Goal: Information Seeking & Learning: Learn about a topic

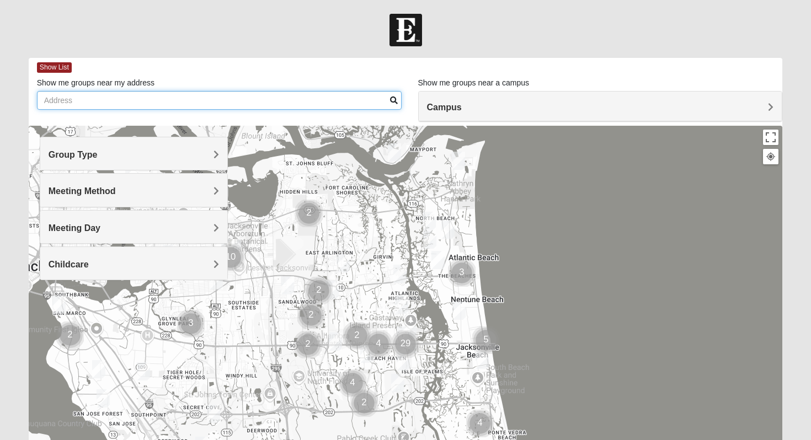
click at [191, 99] on input "Show me groups near my address" at bounding box center [219, 100] width 365 height 19
type input "32225"
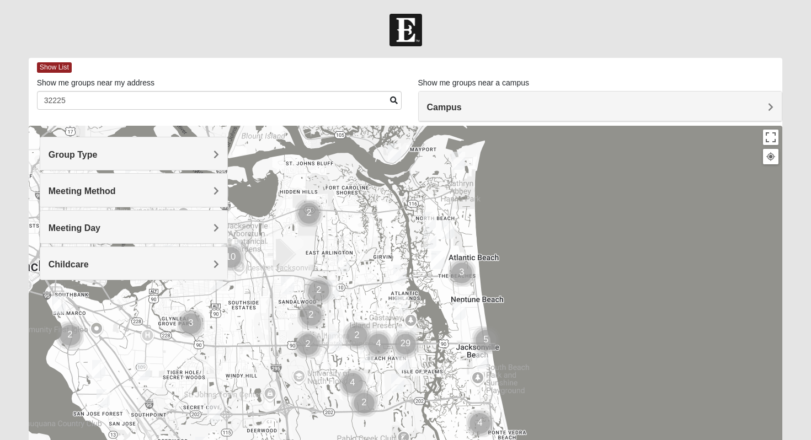
click at [98, 156] on span "Group Type" at bounding box center [73, 154] width 49 height 9
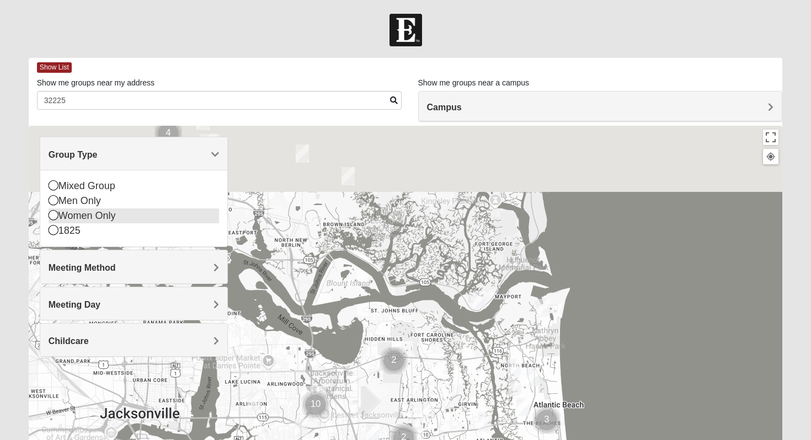
click at [57, 217] on icon at bounding box center [54, 215] width 10 height 10
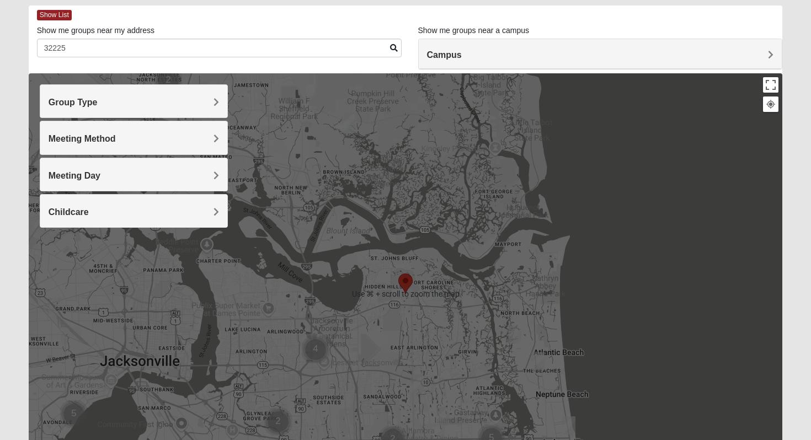
scroll to position [51, 0]
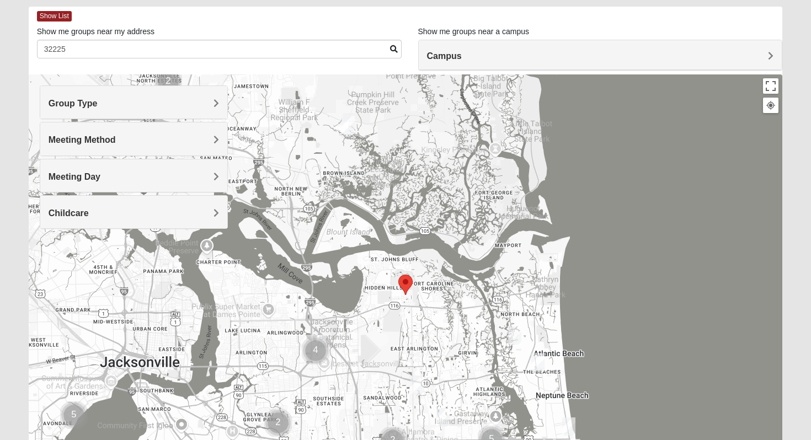
click at [398, 275] on area "Selected Address" at bounding box center [398, 275] width 0 height 0
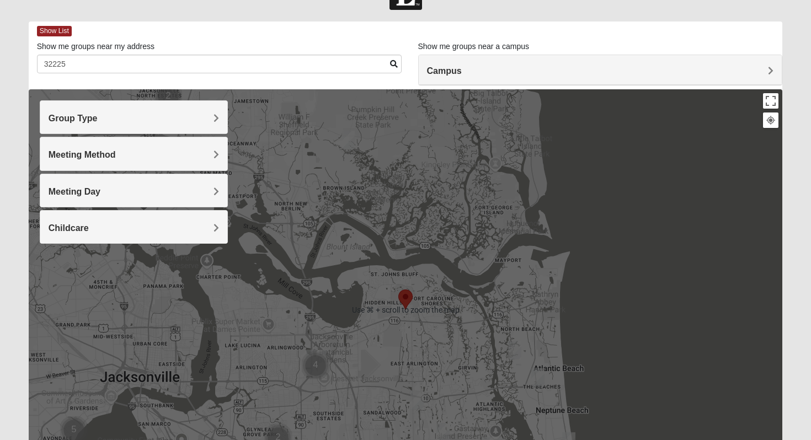
scroll to position [34, 0]
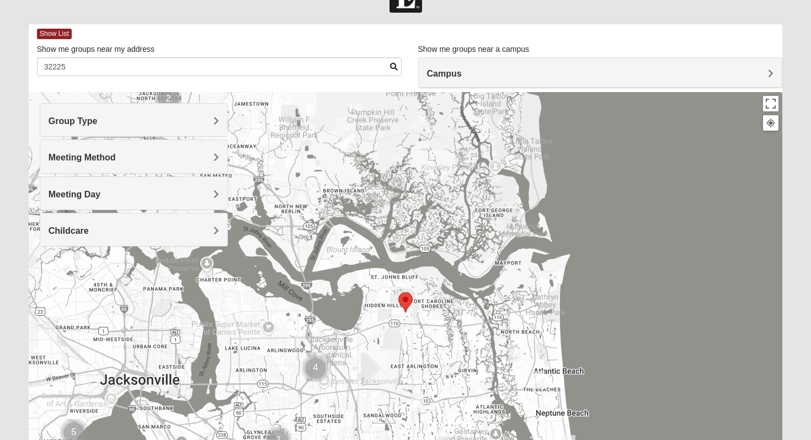
click at [116, 153] on span "Meeting Method" at bounding box center [82, 157] width 67 height 9
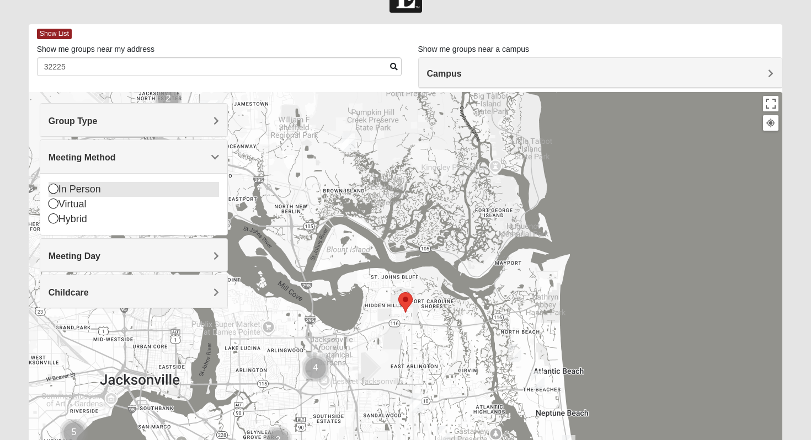
click at [100, 189] on div "In Person" at bounding box center [134, 189] width 171 height 15
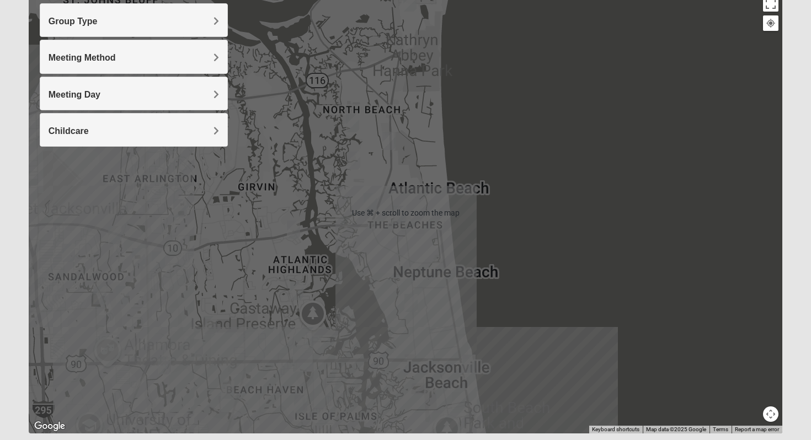
scroll to position [167, 0]
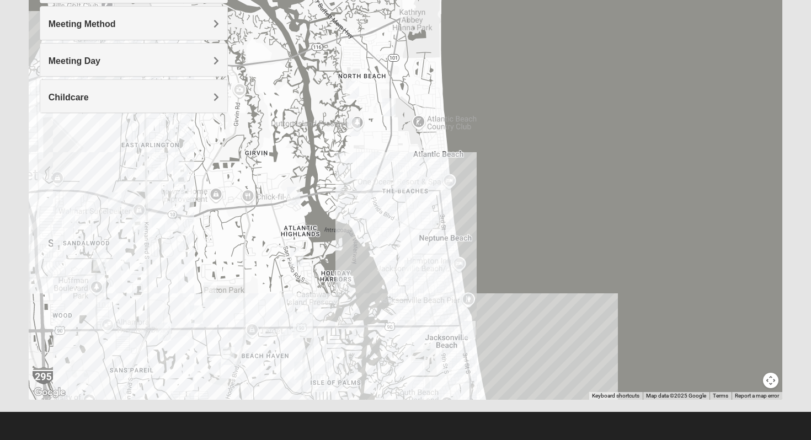
click at [161, 227] on img "Womens VanSickle 32225" at bounding box center [158, 227] width 13 height 18
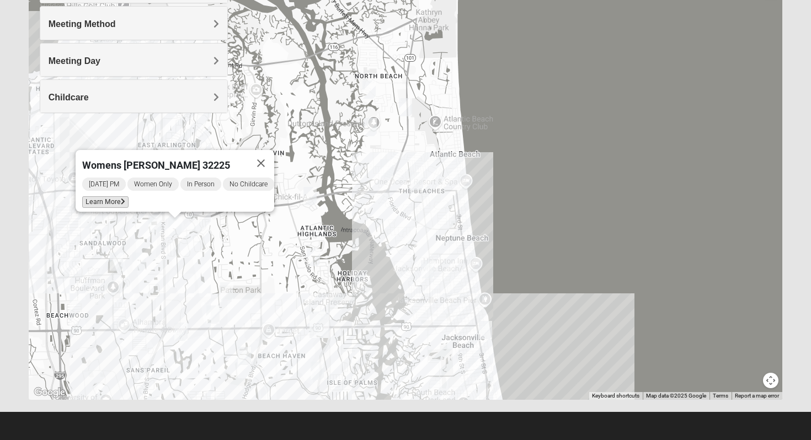
click at [121, 199] on icon at bounding box center [123, 202] width 4 height 7
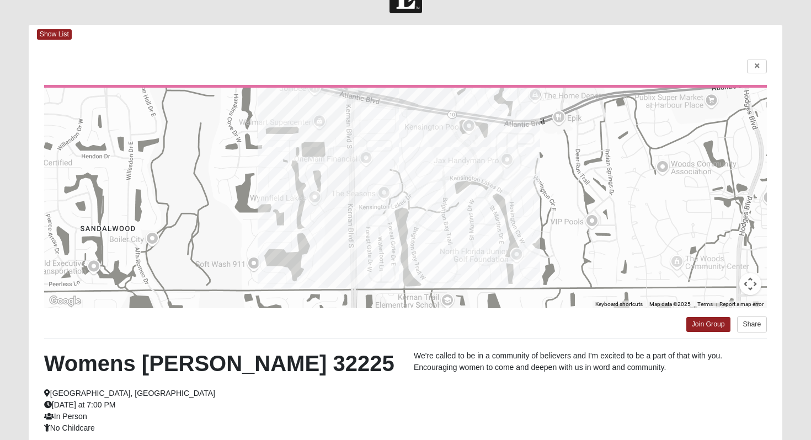
scroll to position [0, 0]
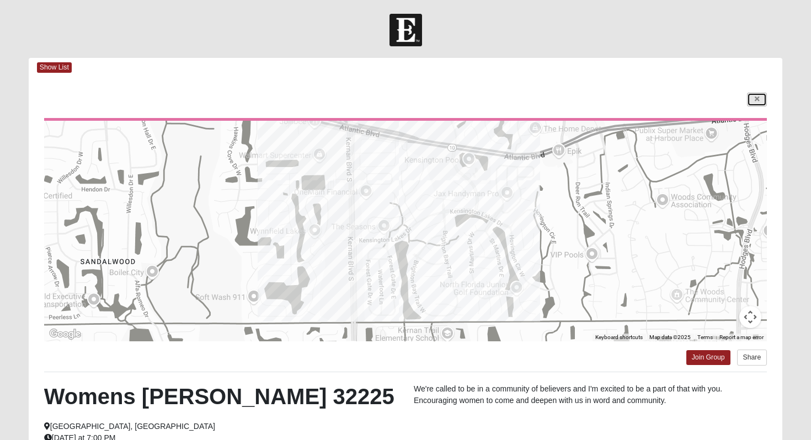
click at [755, 100] on icon at bounding box center [757, 99] width 4 height 7
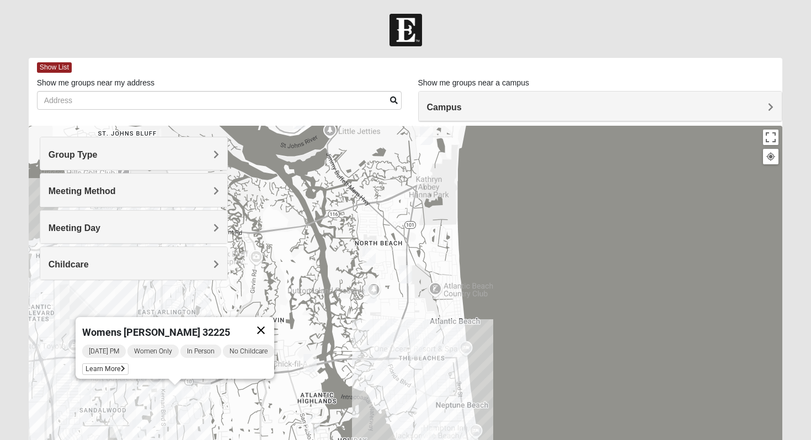
click at [274, 322] on button "Close" at bounding box center [261, 330] width 26 height 26
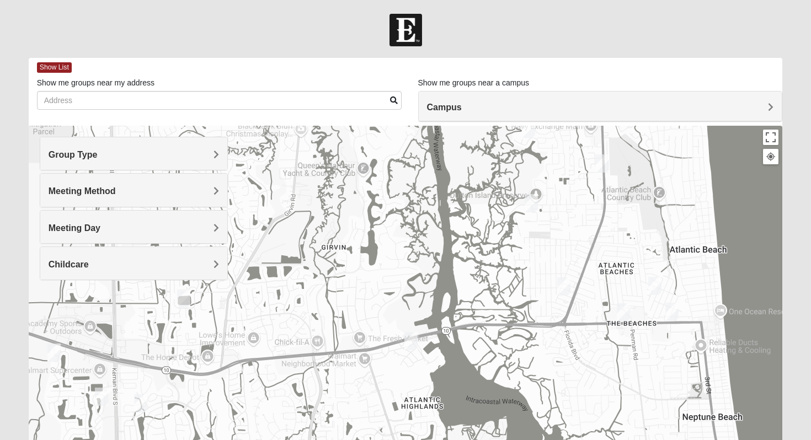
click at [413, 344] on img "1825 Womens Carkhuff 32224" at bounding box center [410, 341] width 13 height 18
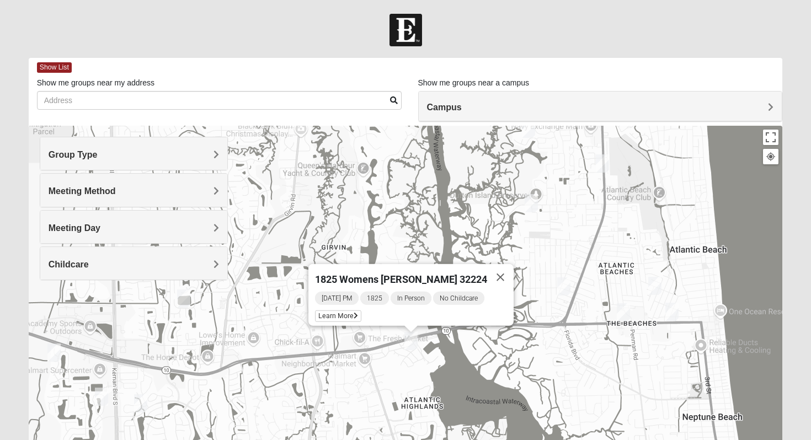
click at [105, 400] on img "Mixed Maytum 32224" at bounding box center [101, 397] width 13 height 18
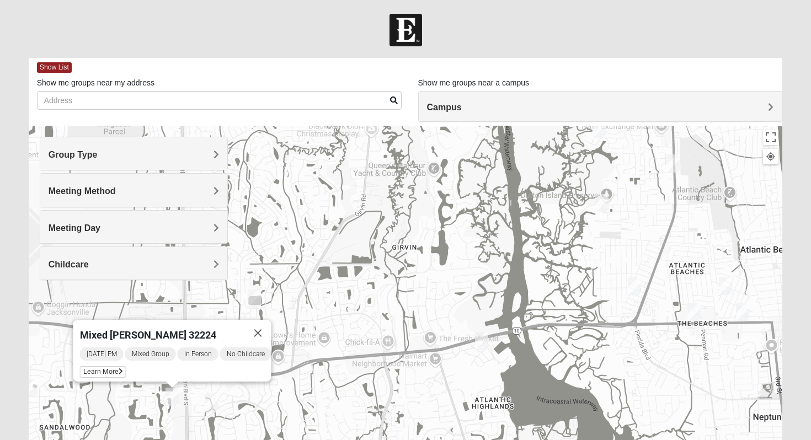
click at [210, 401] on img "Womens VanSickle 32225" at bounding box center [211, 404] width 13 height 18
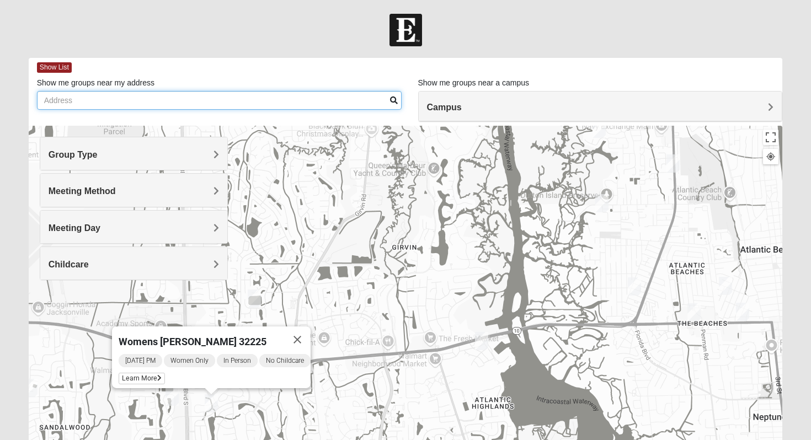
click at [202, 103] on input "Show me groups near my address" at bounding box center [219, 100] width 365 height 19
type input "32277"
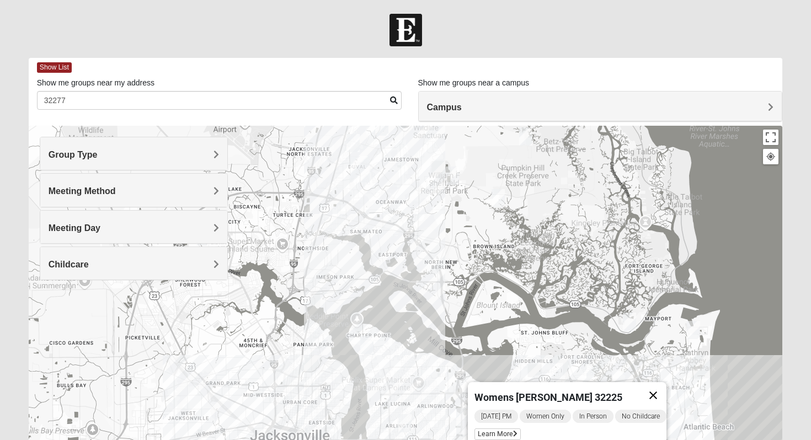
click at [664, 385] on button "Close" at bounding box center [653, 395] width 26 height 26
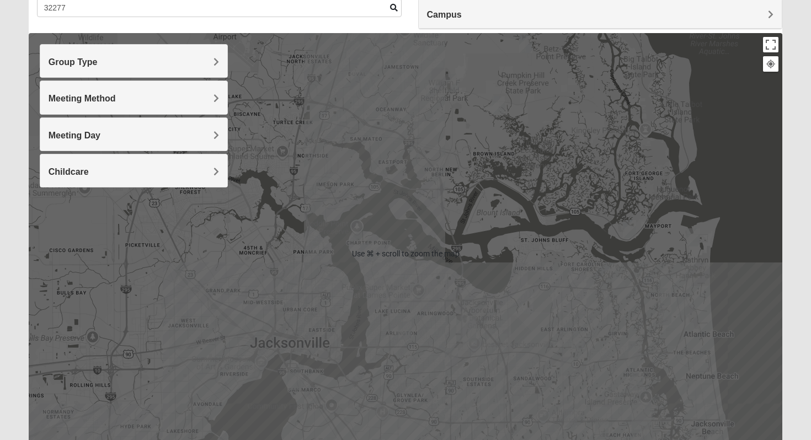
scroll to position [95, 0]
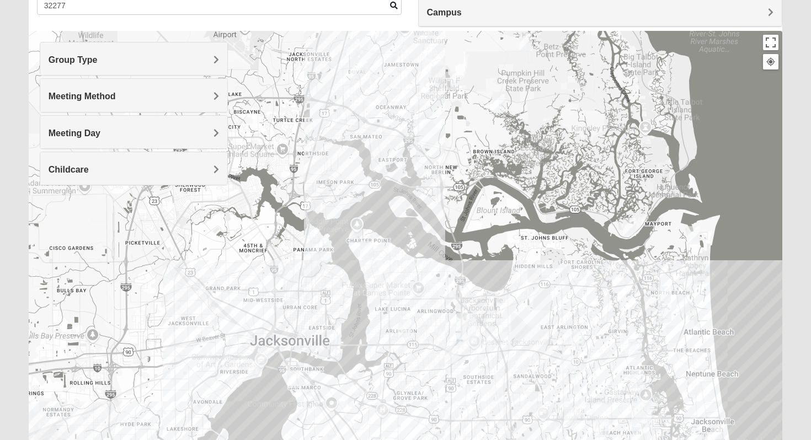
click at [566, 361] on img "Womens VanSickle 32225" at bounding box center [567, 364] width 13 height 18
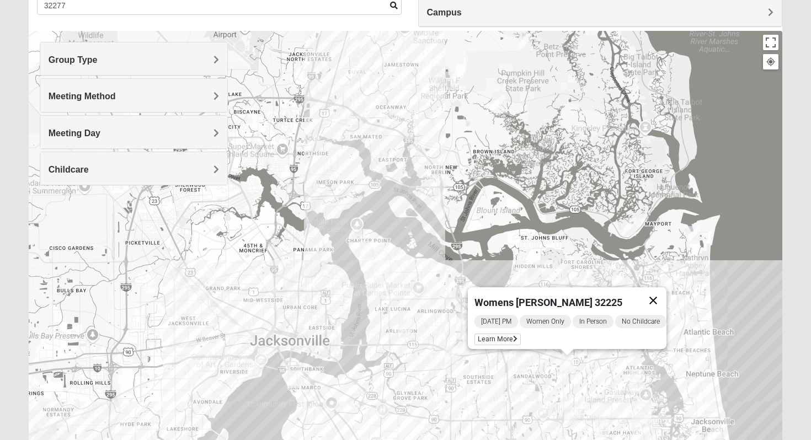
click at [663, 291] on button "Close" at bounding box center [653, 301] width 26 height 26
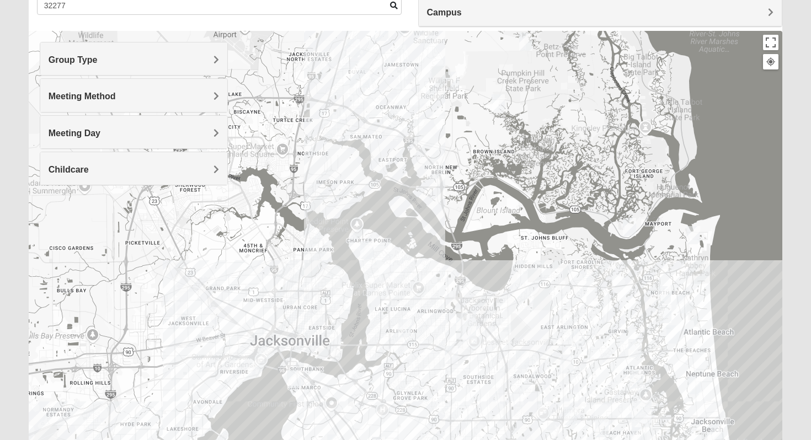
click at [717, 433] on img "Womens Harnek/Holterman 32250" at bounding box center [717, 434] width 13 height 18
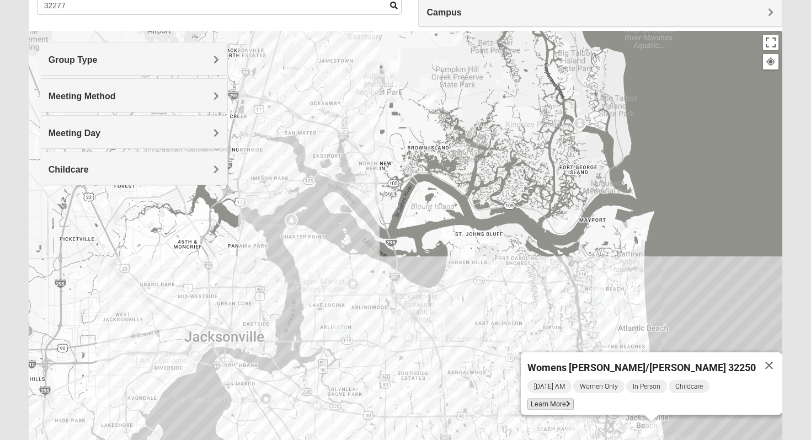
click at [574, 400] on span "Learn More" at bounding box center [551, 405] width 46 height 12
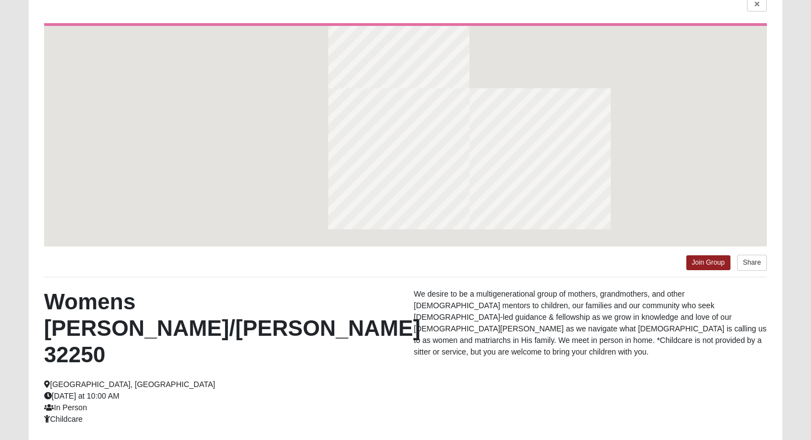
scroll to position [46, 0]
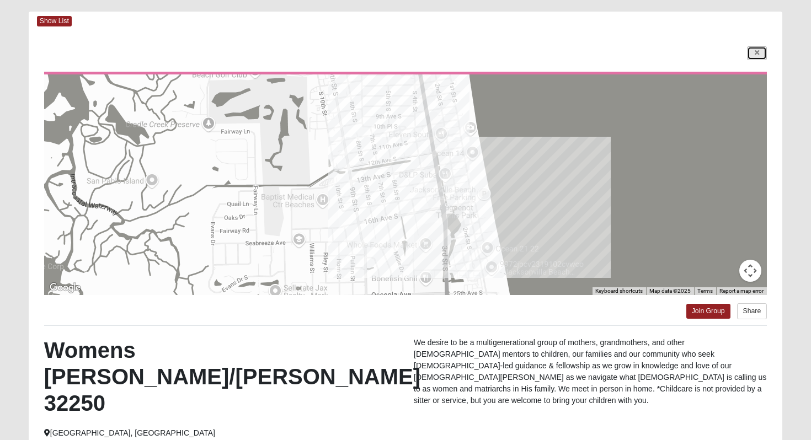
click at [754, 56] on link at bounding box center [757, 53] width 20 height 14
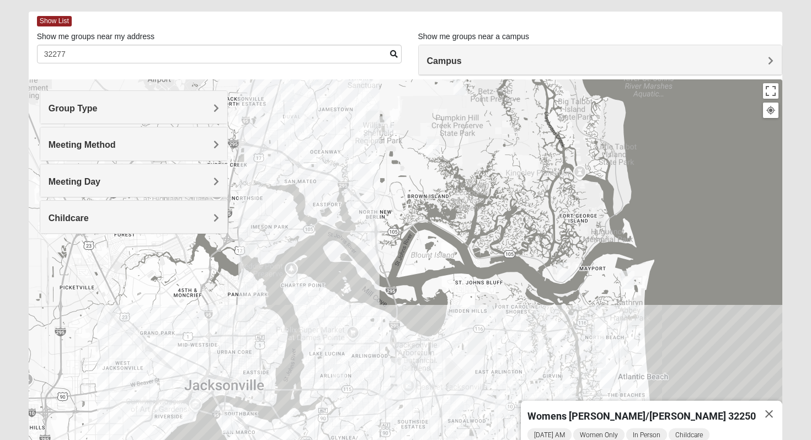
click at [600, 361] on img "Womens Gatch 32233" at bounding box center [599, 359] width 13 height 18
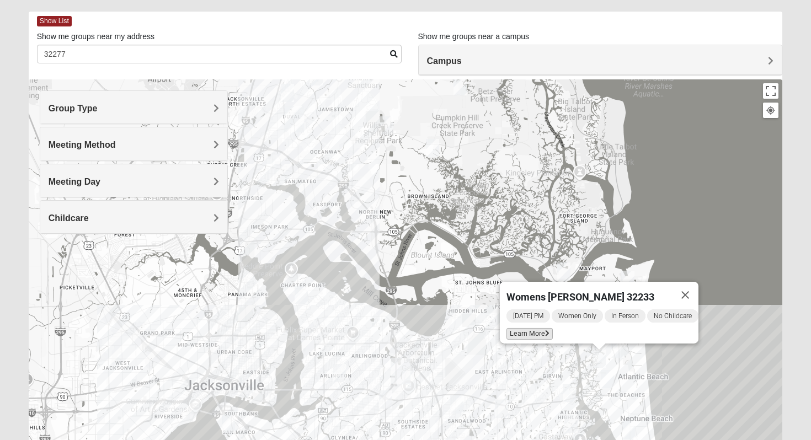
click at [528, 328] on span "Learn More" at bounding box center [530, 334] width 46 height 12
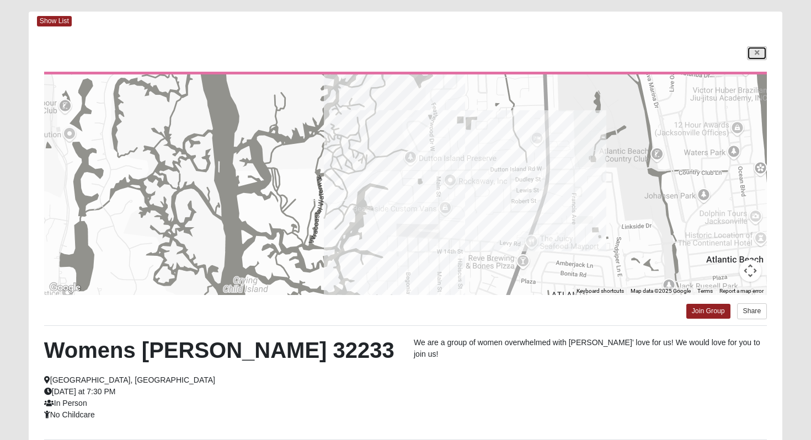
click at [763, 54] on link at bounding box center [757, 53] width 20 height 14
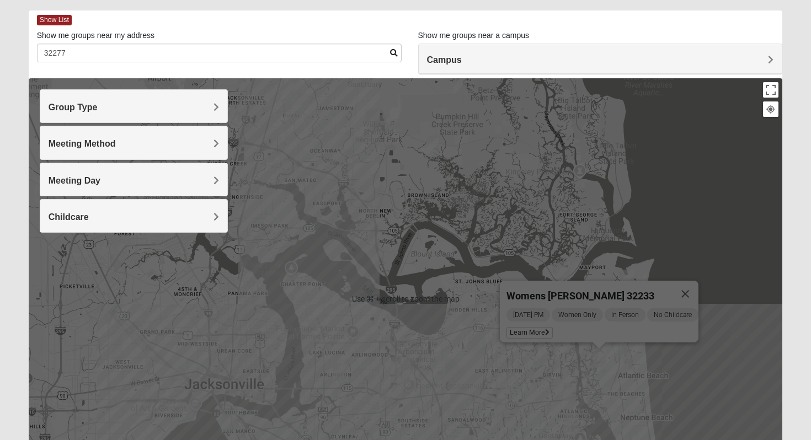
scroll to position [50, 0]
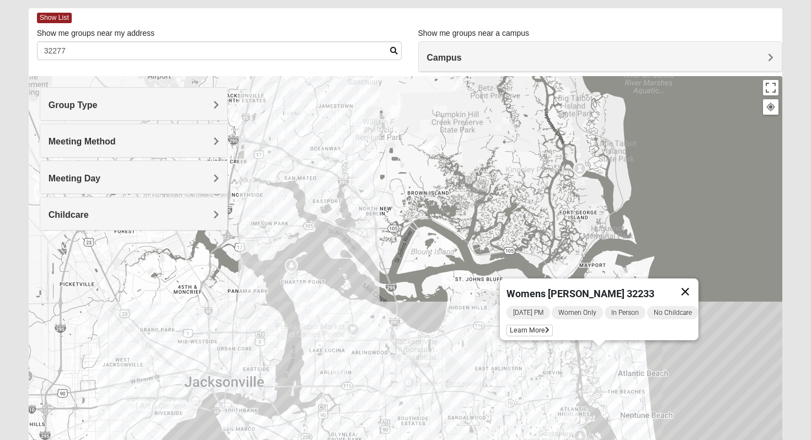
click at [695, 285] on button "Close" at bounding box center [685, 292] width 26 height 26
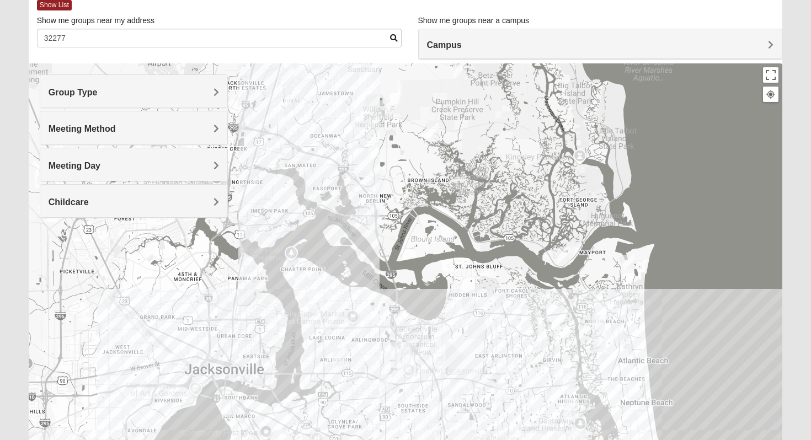
scroll to position [65, 0]
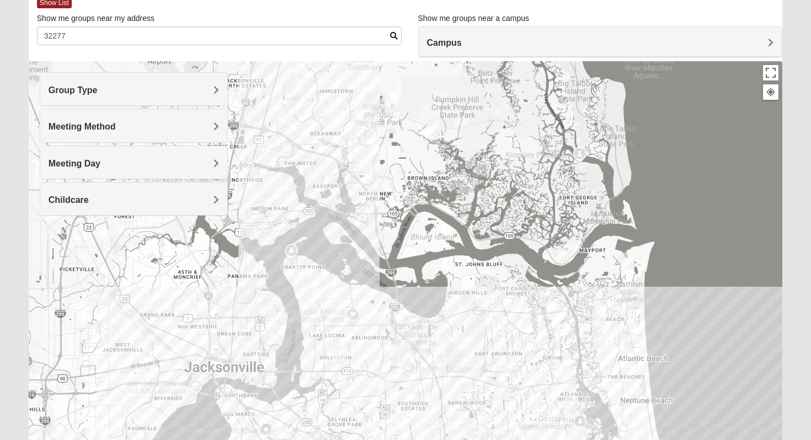
click at [452, 54] on div "Campus" at bounding box center [601, 42] width 364 height 30
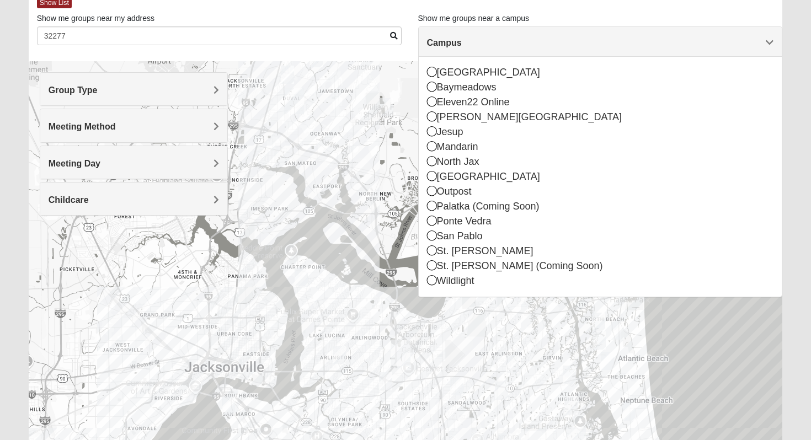
click at [452, 54] on div "Campus" at bounding box center [601, 42] width 364 height 30
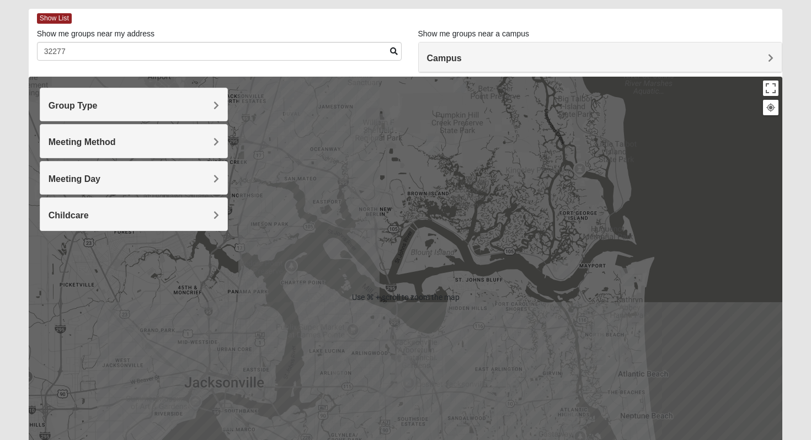
scroll to position [0, 0]
